Goal: Find specific page/section: Find specific page/section

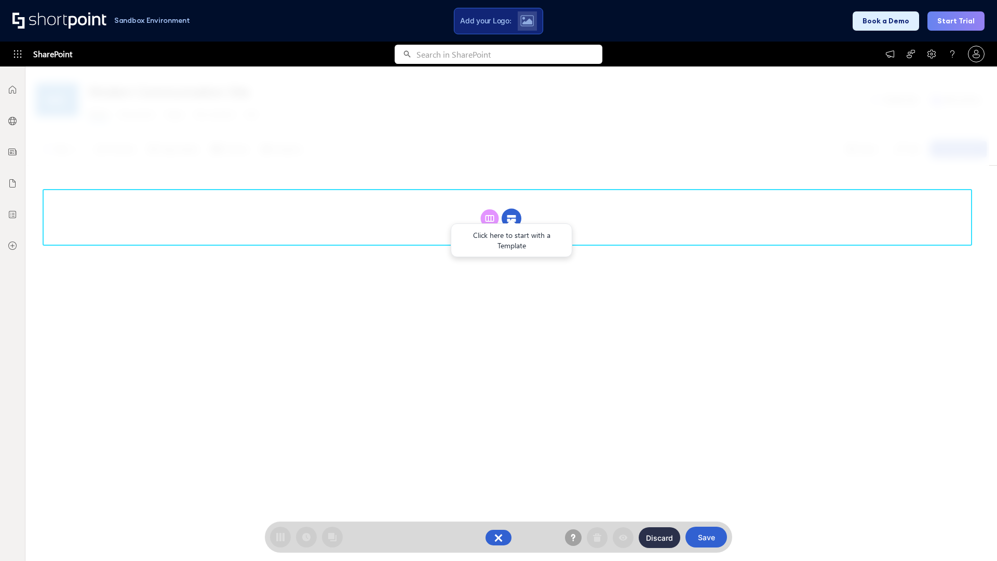
click at [511, 218] on circle at bounding box center [511, 219] width 20 height 20
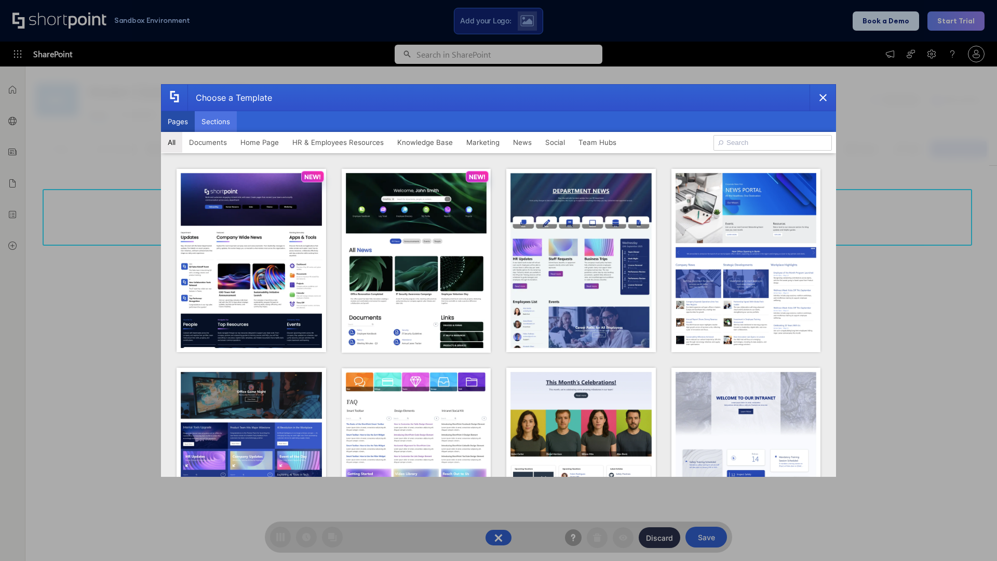
click at [215, 121] on button "Sections" at bounding box center [216, 121] width 42 height 21
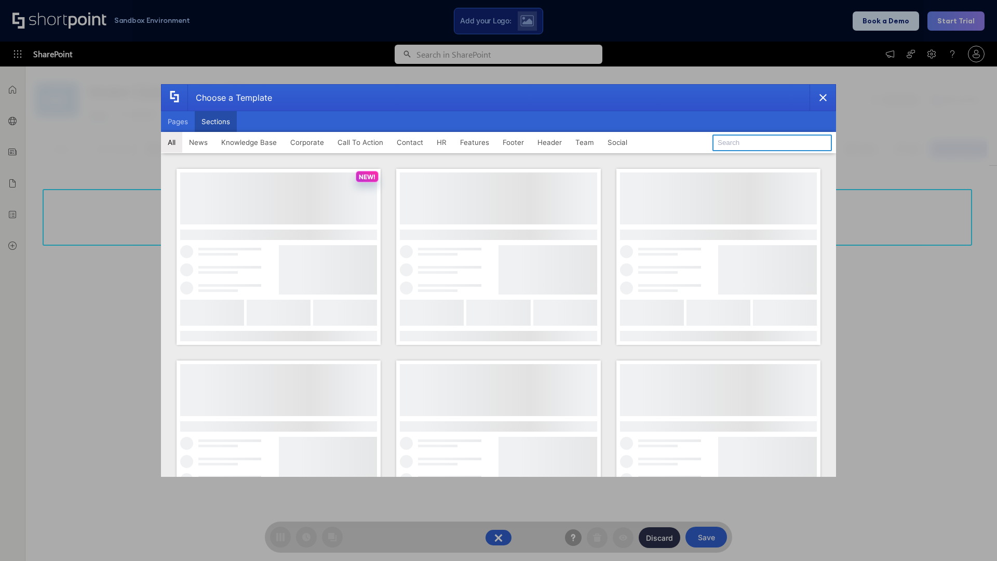
type input "Features Kit 6"
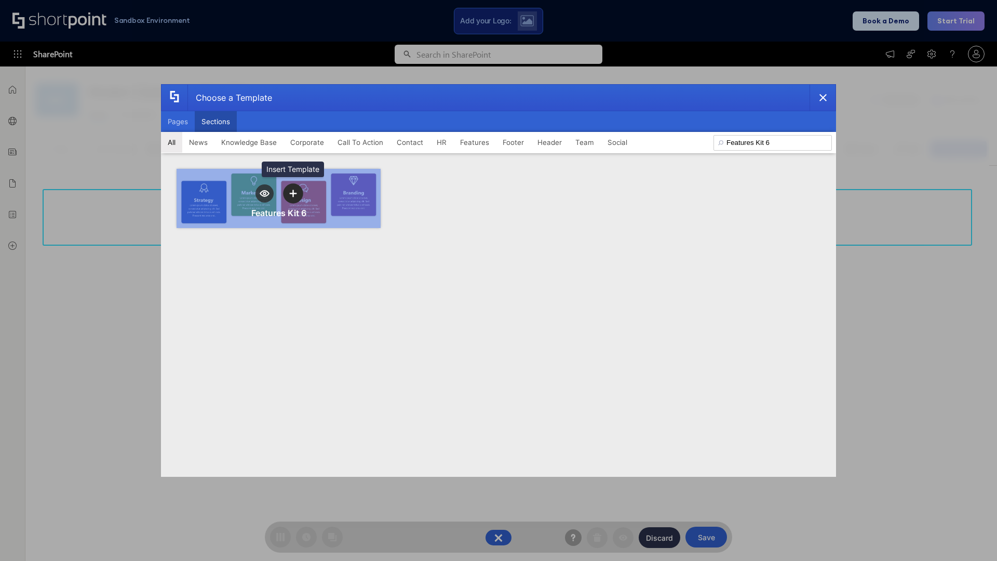
click at [293, 193] on icon "template selector" at bounding box center [292, 192] width 7 height 7
